Goal: Check status: Check status

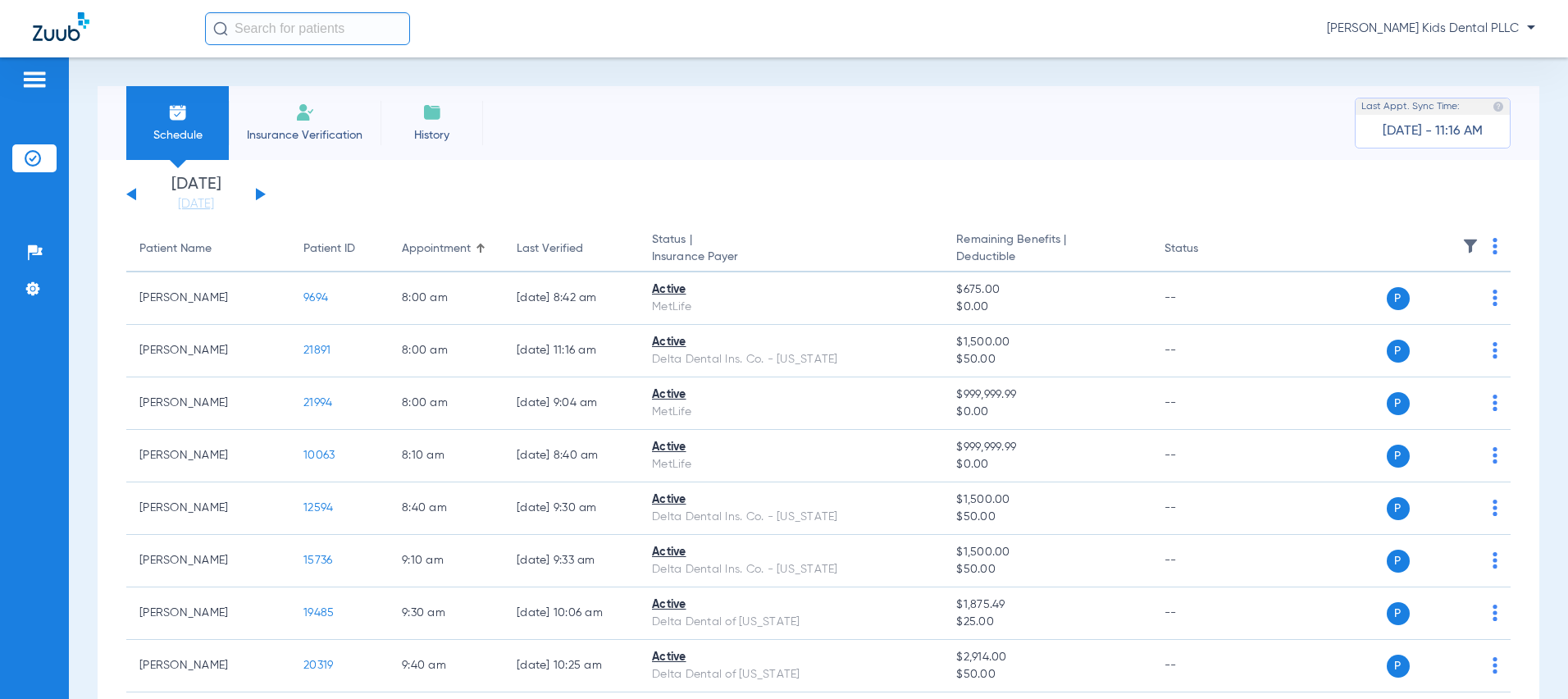
click at [259, 194] on button at bounding box center [261, 193] width 9 height 12
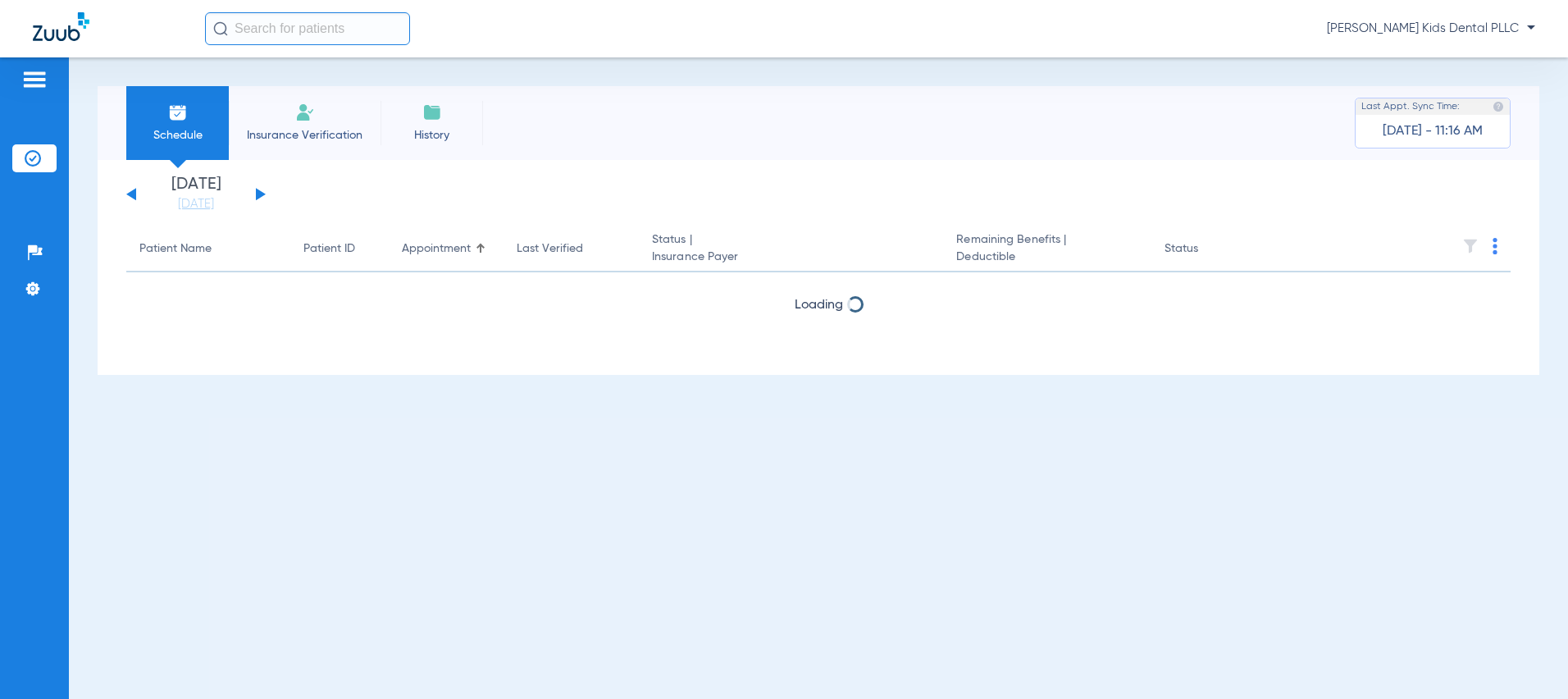
click at [259, 194] on button at bounding box center [261, 193] width 9 height 12
click at [262, 195] on button at bounding box center [261, 193] width 9 height 12
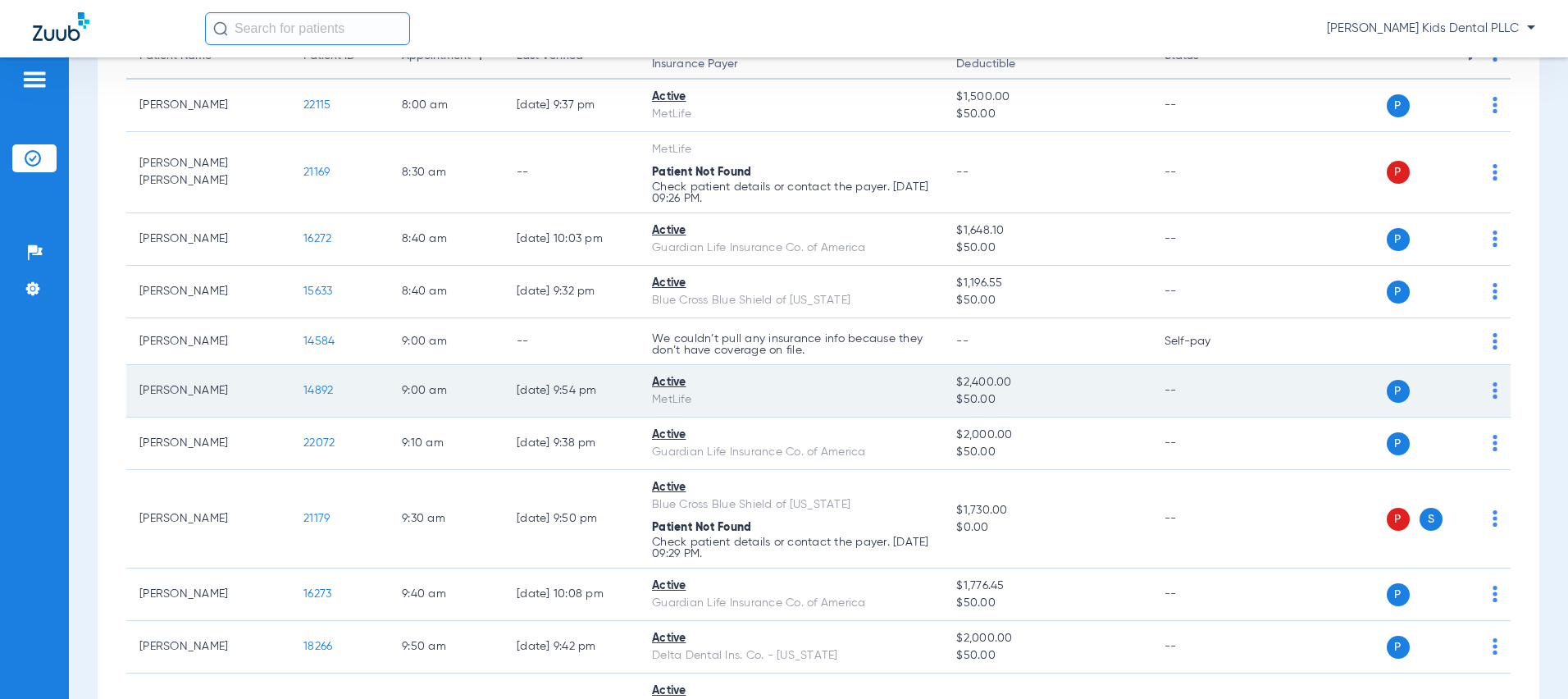
scroll to position [164, 0]
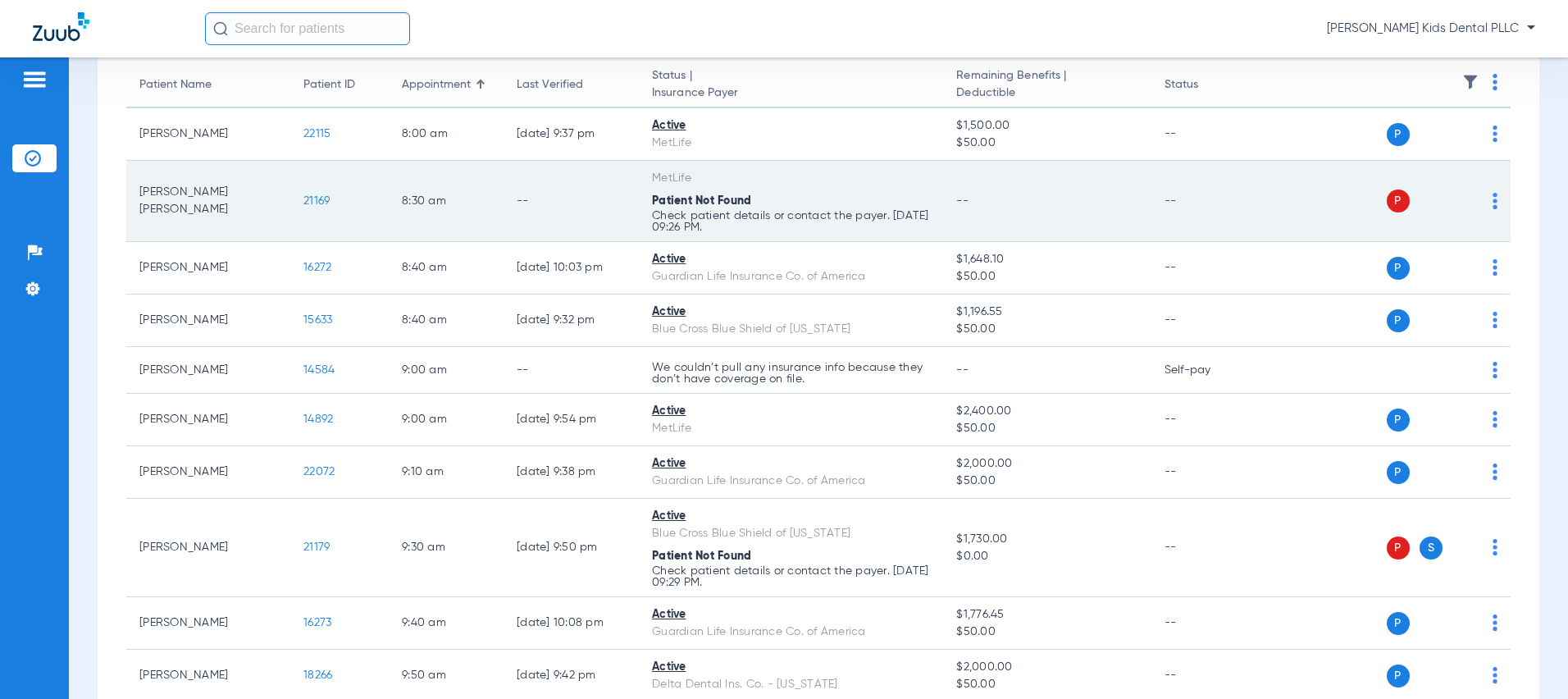
click at [1493, 198] on img at bounding box center [1495, 200] width 5 height 16
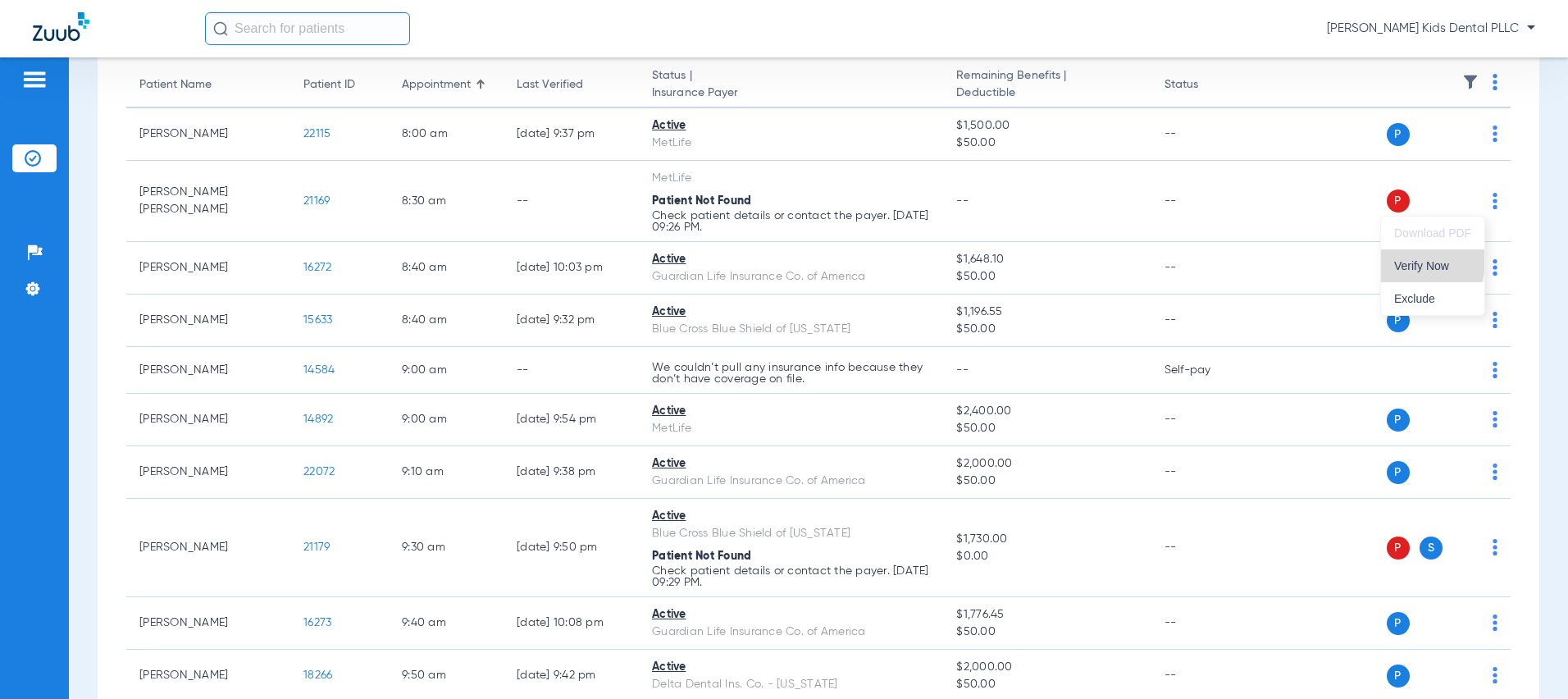
click at [1415, 261] on span "Verify Now" at bounding box center [1433, 266] width 77 height 11
